Goal: Information Seeking & Learning: Learn about a topic

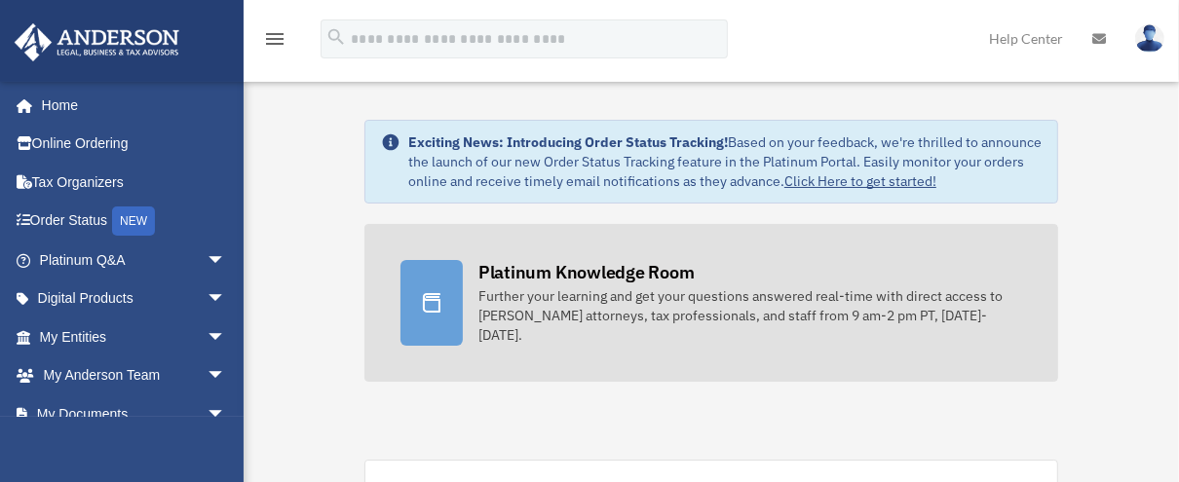
click at [544, 274] on div "Platinum Knowledge Room" at bounding box center [586, 272] width 216 height 24
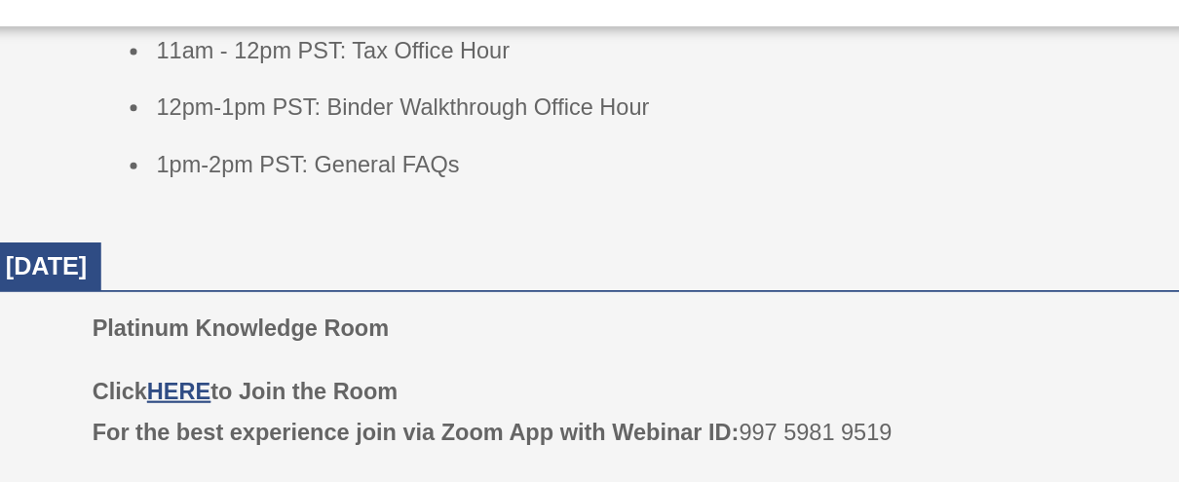
scroll to position [1167, 0]
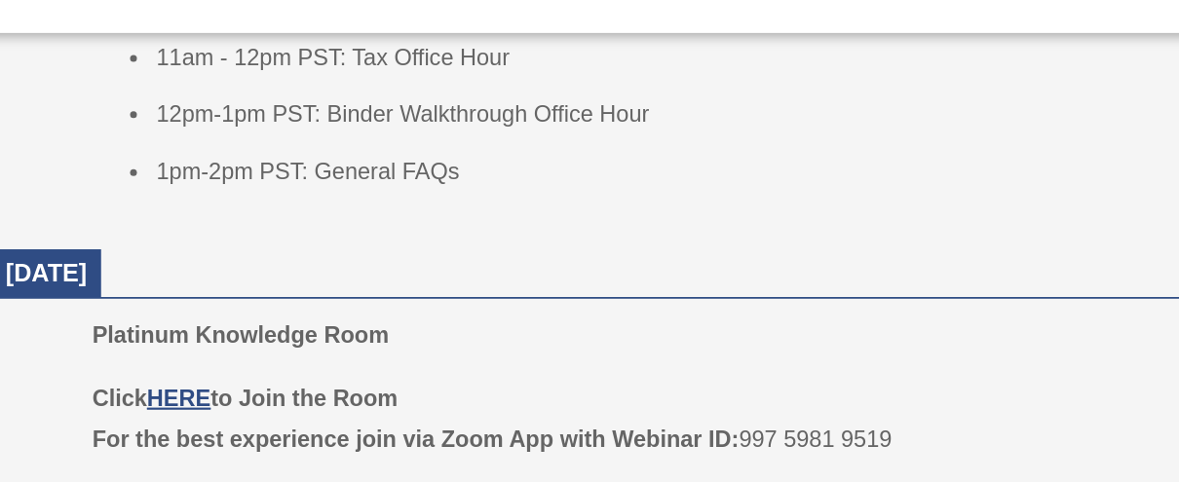
click at [582, 213] on dt "September 10, 2025" at bounding box center [709, 220] width 862 height 29
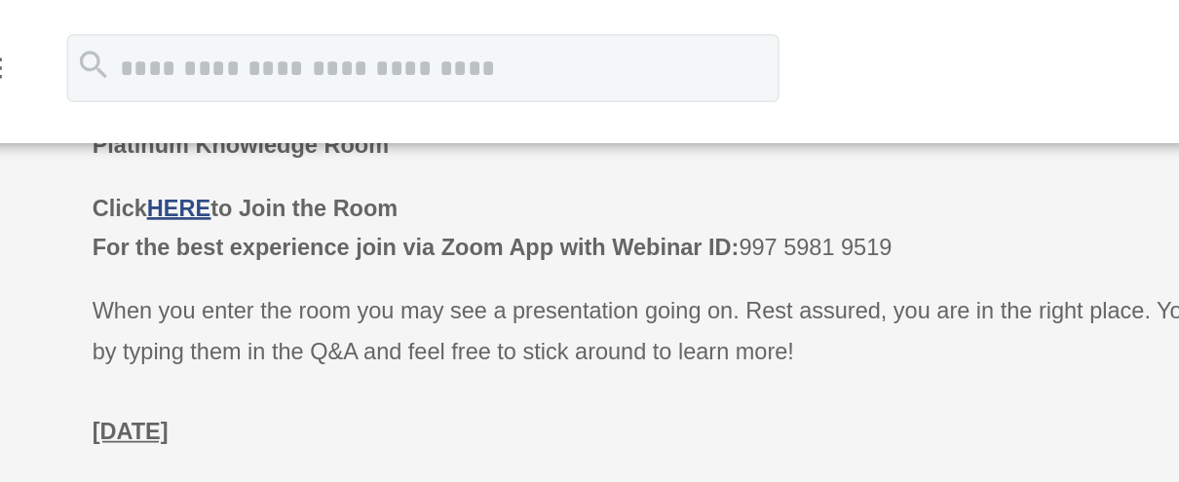
scroll to position [908, 0]
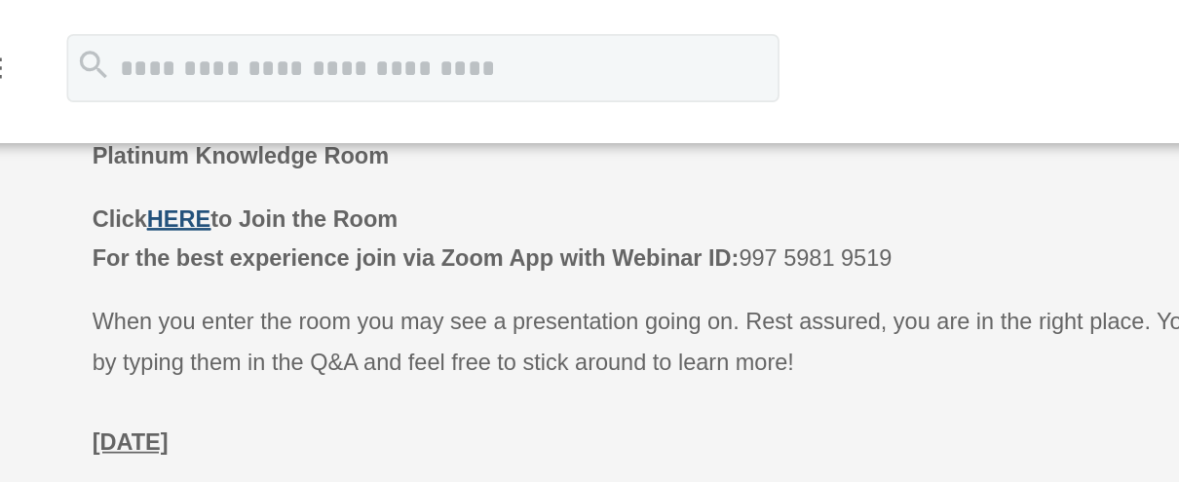
click at [398, 128] on u "HERE" at bounding box center [384, 125] width 36 height 15
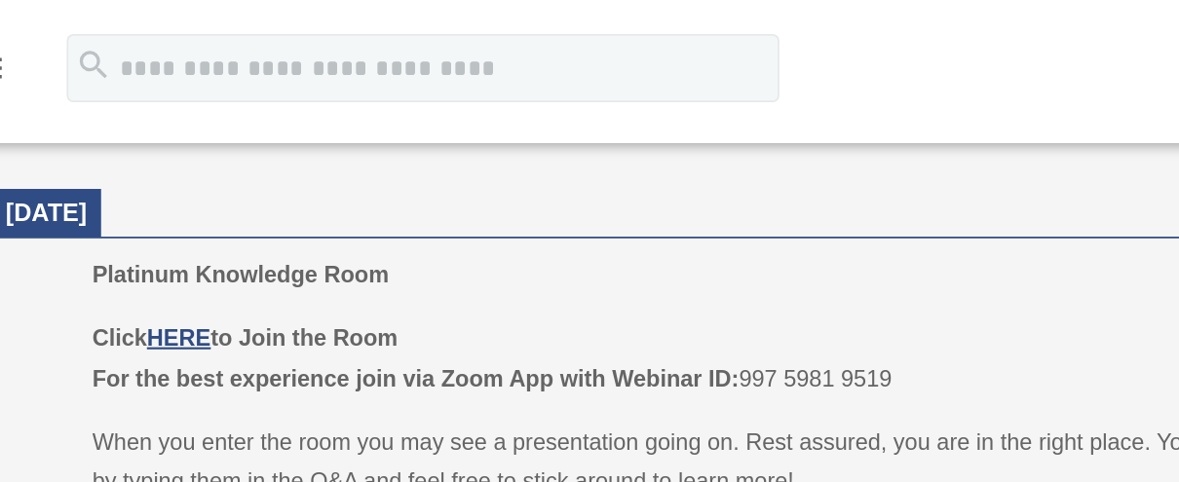
scroll to position [1223, 0]
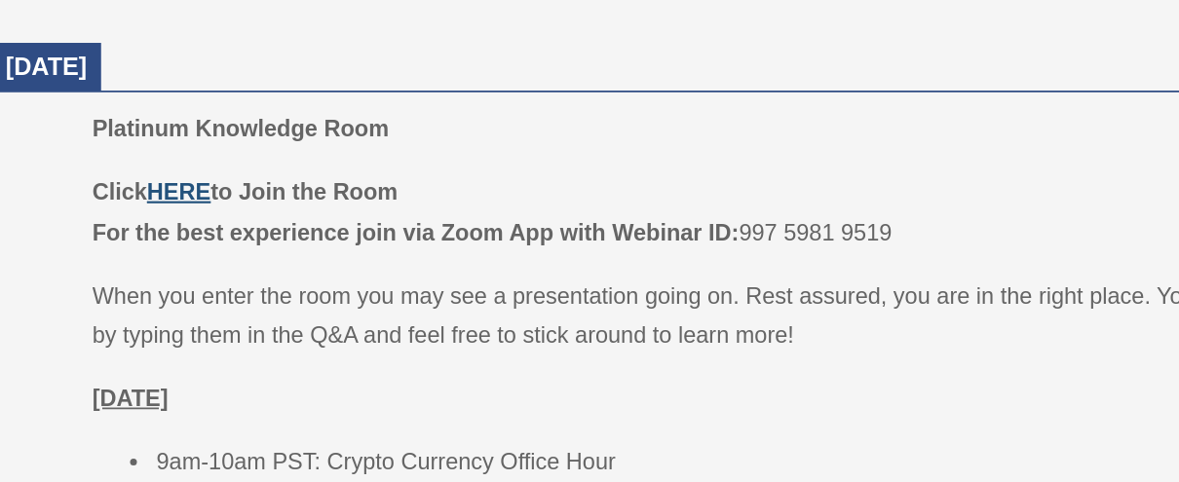
click at [390, 236] on u "HERE" at bounding box center [384, 234] width 36 height 15
